Goal: Task Accomplishment & Management: Manage account settings

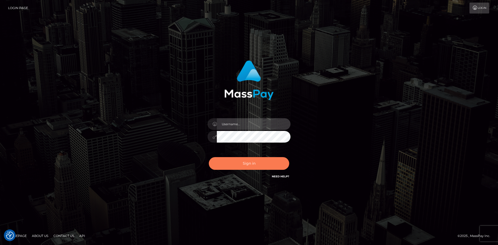
type input "alexstef"
click at [240, 165] on button "Sign in" at bounding box center [249, 163] width 80 height 13
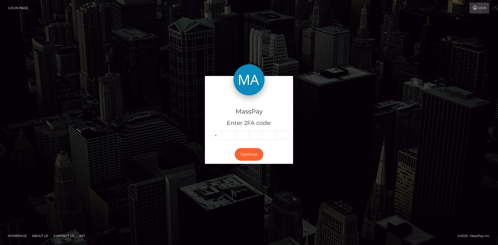
type input "6"
type input "3"
type input "0"
type input "2"
type input "8"
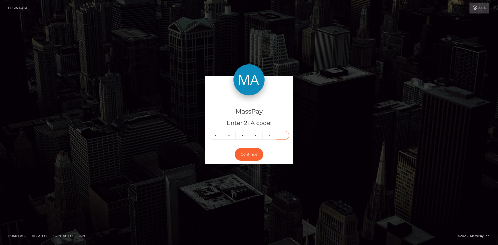
type input "5"
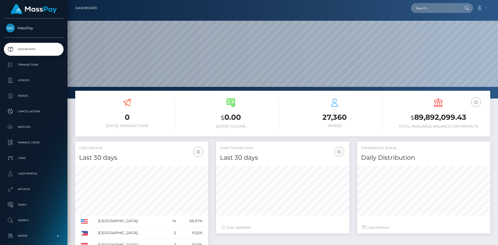
scroll to position [92, 133]
click at [437, 12] on input "text" at bounding box center [435, 8] width 49 height 10
paste input "nitishkumarnks@outlook.com"
type input "nitishkumarnks@outlook.com"
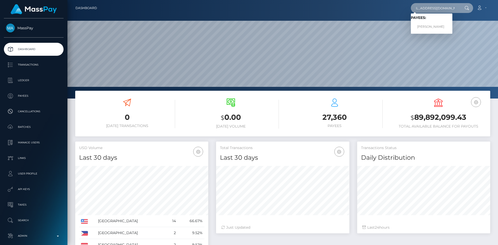
scroll to position [0, 0]
click at [437, 28] on link "NITISH KUMAR Kumar" at bounding box center [432, 27] width 42 height 10
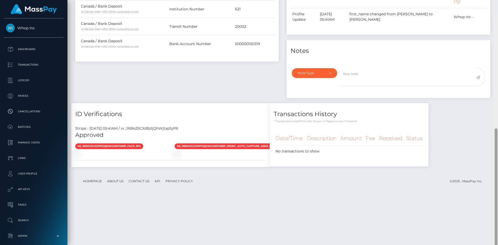
scroll to position [252, 0]
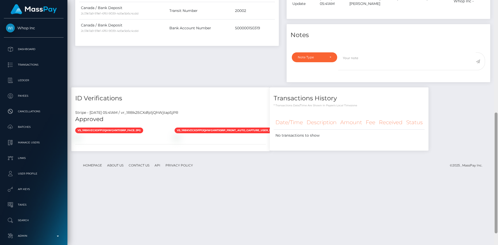
drag, startPoint x: 495, startPoint y: 61, endPoint x: 493, endPoint y: 182, distance: 120.7
click at [493, 182] on div "Customer Profile Loading... Loading..." at bounding box center [282, 122] width 431 height 245
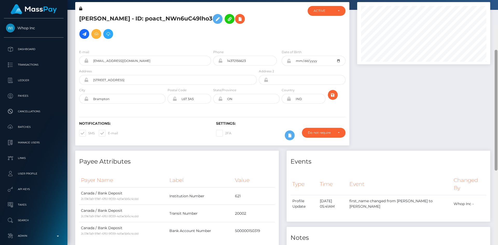
scroll to position [18, 0]
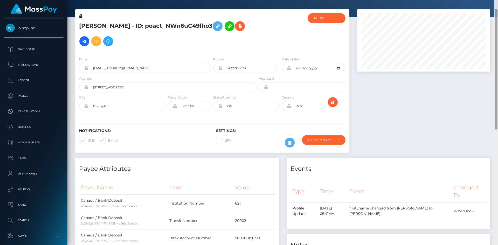
drag, startPoint x: 497, startPoint y: 166, endPoint x: 497, endPoint y: 50, distance: 115.5
click at [497, 50] on div at bounding box center [496, 69] width 3 height 121
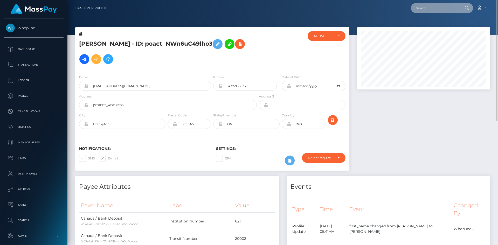
click at [441, 4] on input "text" at bounding box center [435, 8] width 49 height 10
paste input "mohamohsen2006@gmail.com"
type input "mohamohsen2006@gmail.com"
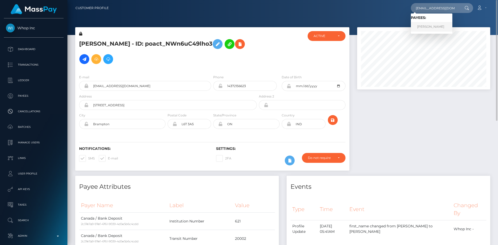
click at [425, 27] on link "Mohamed Fahmy" at bounding box center [432, 27] width 42 height 10
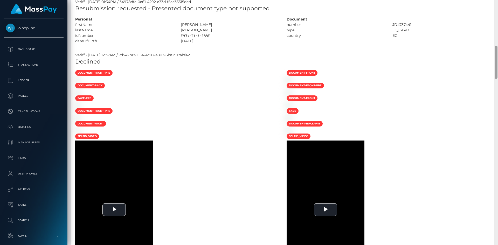
scroll to position [362, 0]
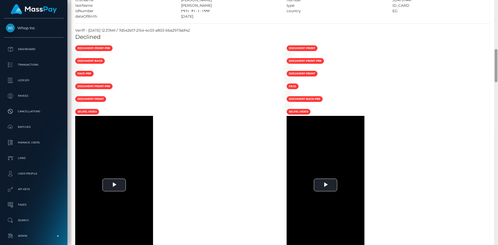
drag, startPoint x: 496, startPoint y: 35, endPoint x: 484, endPoint y: 71, distance: 37.3
click at [495, 73] on div at bounding box center [496, 65] width 3 height 33
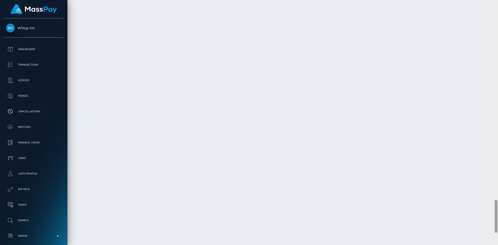
scroll to position [1556, 0]
drag, startPoint x: 496, startPoint y: 72, endPoint x: 368, endPoint y: 230, distance: 204.1
click at [467, 245] on html "Whop Inc Dashboard Transactions Ledger Payees Cancellations Links" at bounding box center [249, 122] width 498 height 245
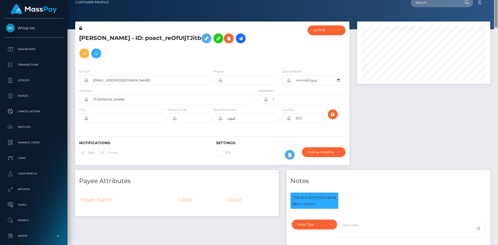
scroll to position [0, 0]
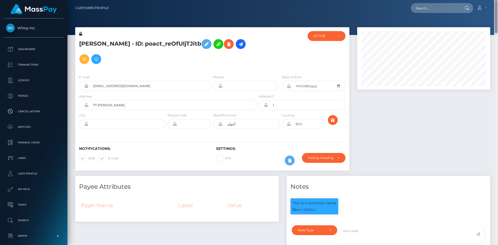
drag, startPoint x: 497, startPoint y: 223, endPoint x: 498, endPoint y: -23, distance: 245.8
click at [498, 0] on html "Whop Inc Dashboard Transactions Ledger Payees Cancellations Links" at bounding box center [249, 122] width 498 height 245
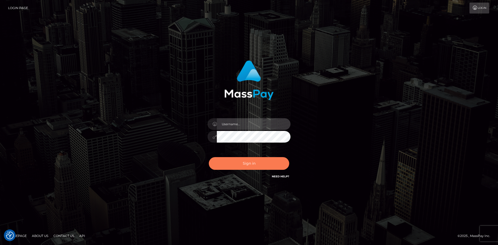
type input "alexstef"
click at [246, 159] on button "Sign in" at bounding box center [249, 163] width 80 height 13
type input "alexstef"
click at [238, 159] on button "Sign in" at bounding box center [249, 163] width 80 height 13
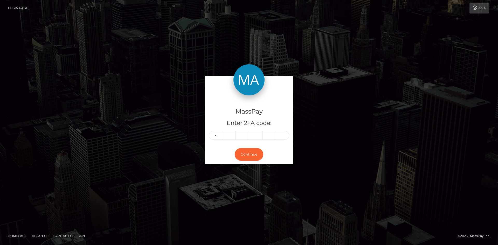
type input "6"
type input "1"
type input "7"
type input "5"
type input "8"
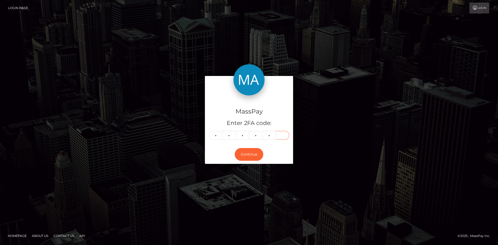
type input "3"
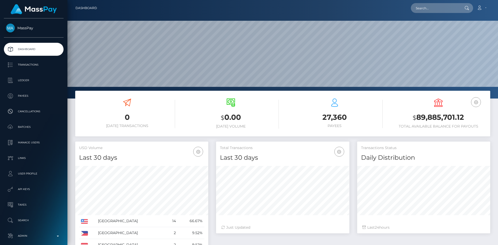
scroll to position [92, 133]
click at [450, 6] on input "text" at bounding box center [435, 8] width 49 height 10
paste input "txn canceled due to invalid bank account"
type input "txn canceled due to invalid bank account"
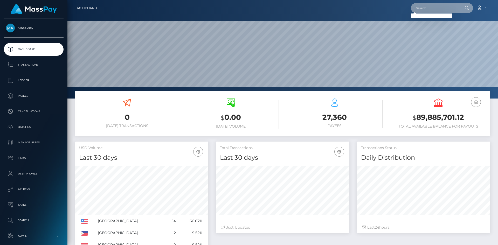
click at [433, 8] on input "text" at bounding box center [435, 8] width 49 height 10
paste input "everythingautomation8786@gmail.com"
type input "everythingautomation8786@gmail.com"
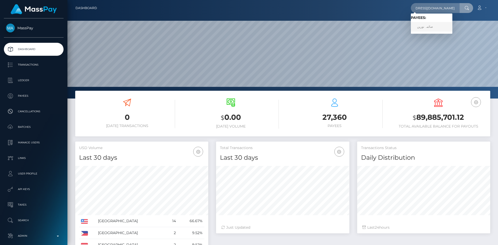
scroll to position [0, 0]
click at [436, 26] on link "صائمہ نورین" at bounding box center [432, 27] width 42 height 10
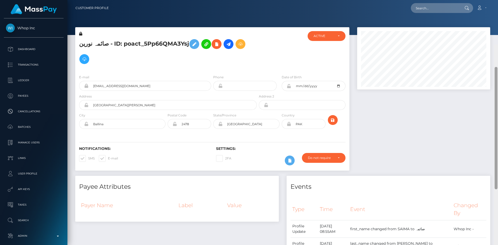
drag, startPoint x: 496, startPoint y: 43, endPoint x: 496, endPoint y: -10, distance: 53.5
click at [496, 0] on html "Whop Inc Dashboard Transactions Ledger Payees Cancellations Links" at bounding box center [249, 122] width 498 height 245
click at [214, 47] on icon at bounding box center [217, 44] width 6 height 6
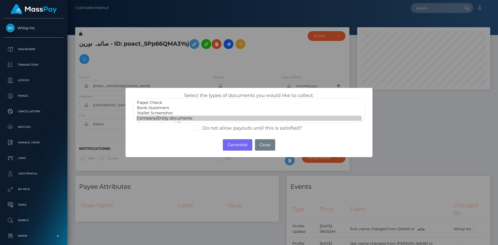
click at [187, 118] on option "Company/Entity documents" at bounding box center [249, 118] width 225 height 5
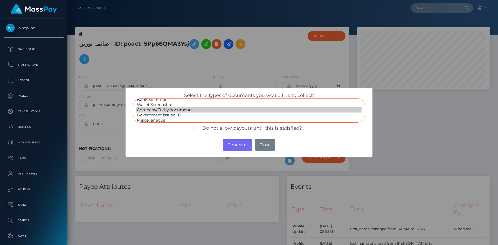
scroll to position [10, 0]
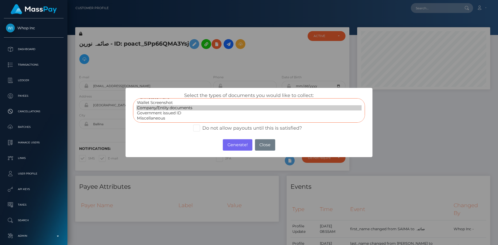
select select "Miscellaneous"
click at [168, 118] on option "Miscellaneous" at bounding box center [249, 118] width 225 height 5
